Goal: Task Accomplishment & Management: Manage account settings

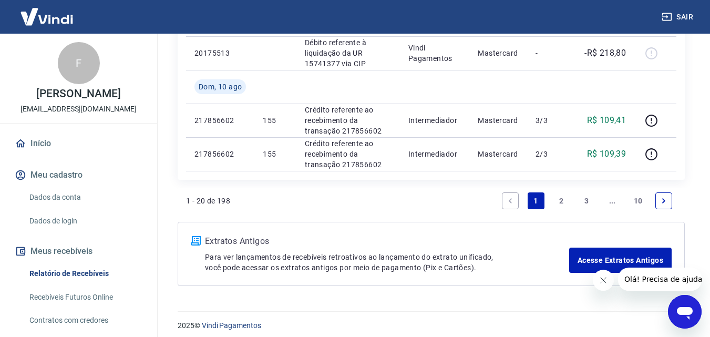
scroll to position [1093, 0]
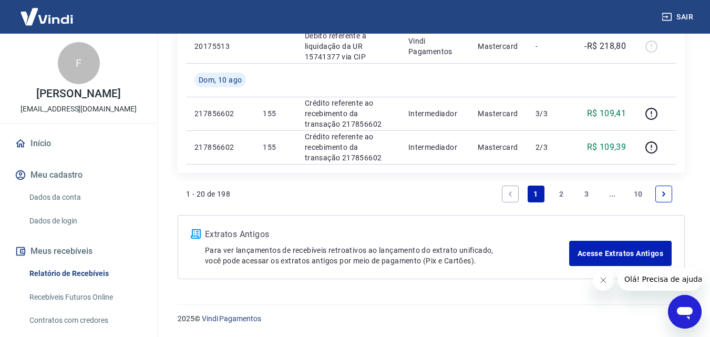
click at [558, 195] on link "2" at bounding box center [561, 193] width 17 height 17
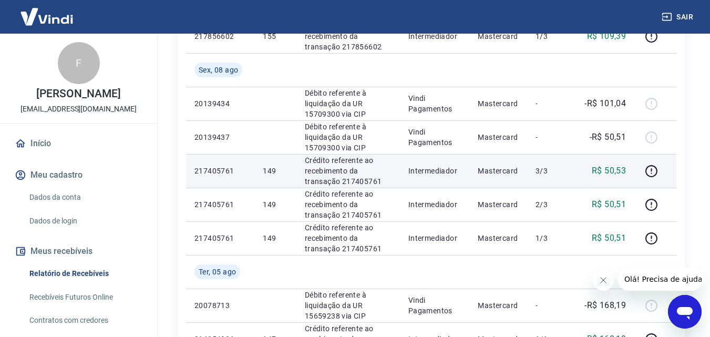
scroll to position [210, 0]
